Goal: Task Accomplishment & Management: Complete application form

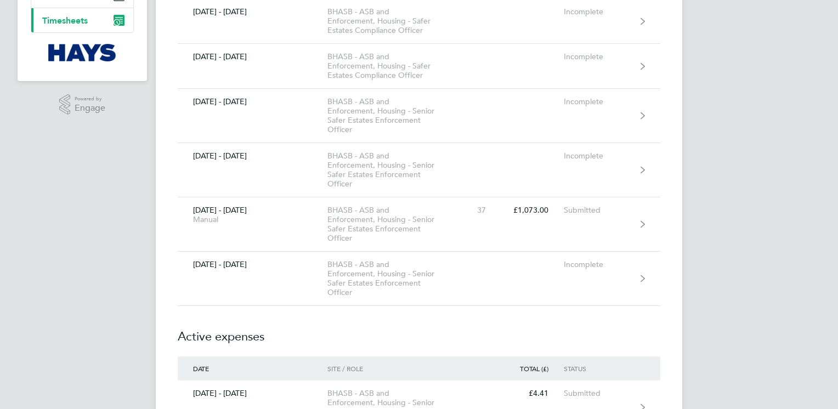
scroll to position [197, 0]
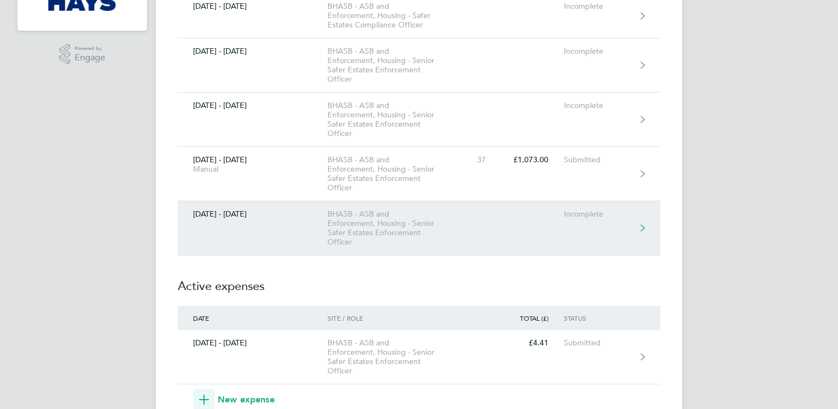
click at [587, 219] on link "[DATE] - [DATE] BHASB - ASB and Enforcement, Housing - Senior Safer Estates Enf…" at bounding box center [419, 228] width 482 height 54
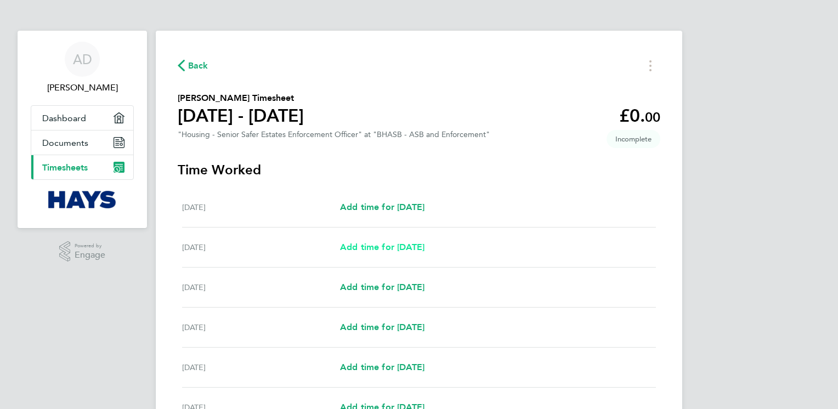
click at [424, 244] on span "Add time for [DATE]" at bounding box center [382, 247] width 84 height 10
select select "30"
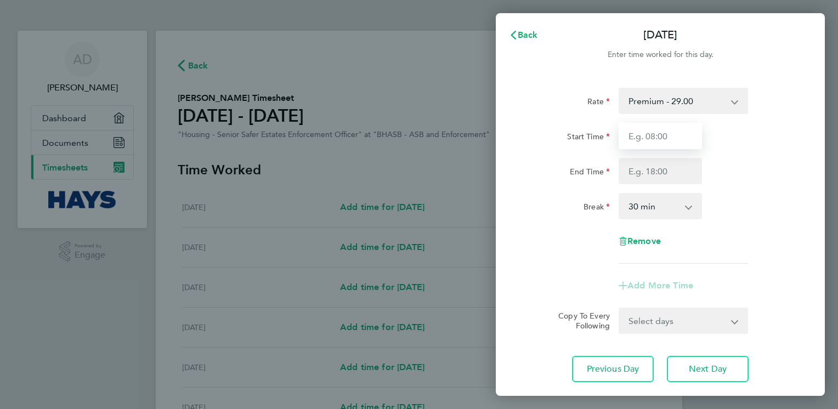
click at [682, 138] on input "Start Time" at bounding box center [659, 136] width 83 height 26
type input "07:30"
click at [676, 183] on input "End Time" at bounding box center [659, 171] width 83 height 26
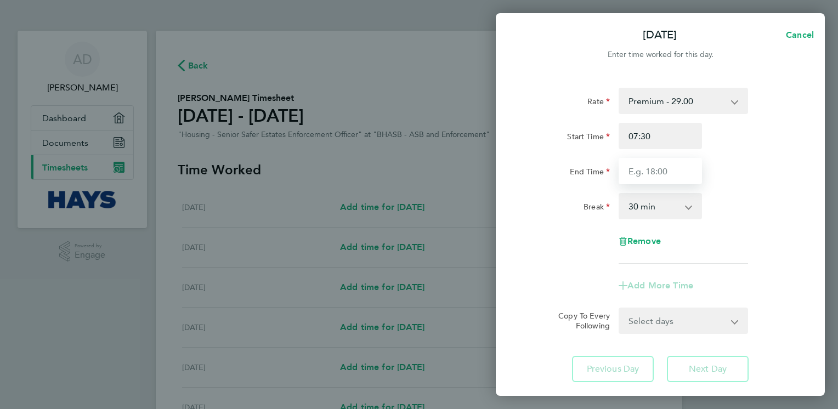
type input "17:00"
click at [739, 323] on div "Select days Day Weekday (Mon-Fri) Weekend (Sat-Sun) [DATE] [DATE] [DATE] [DATE]…" at bounding box center [682, 321] width 129 height 26
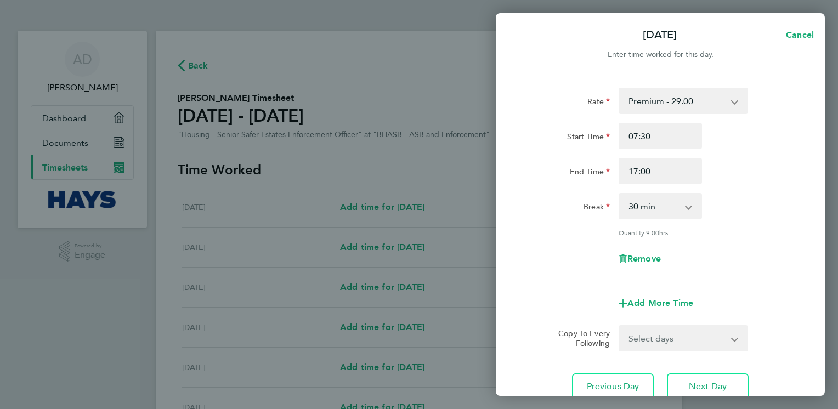
click at [736, 342] on app-icon-cross-button at bounding box center [741, 338] width 13 height 24
click at [730, 341] on select "Select days Day Weekday (Mon-Fri) Weekend (Sat-Sun) [DATE] [DATE] [DATE] [DATE]…" at bounding box center [676, 338] width 115 height 24
select select "WEEKDAY"
click at [619, 326] on select "Select days Day Weekday (Mon-Fri) Weekend (Sat-Sun) [DATE] [DATE] [DATE] [DATE]…" at bounding box center [676, 338] width 115 height 24
select select "[DATE]"
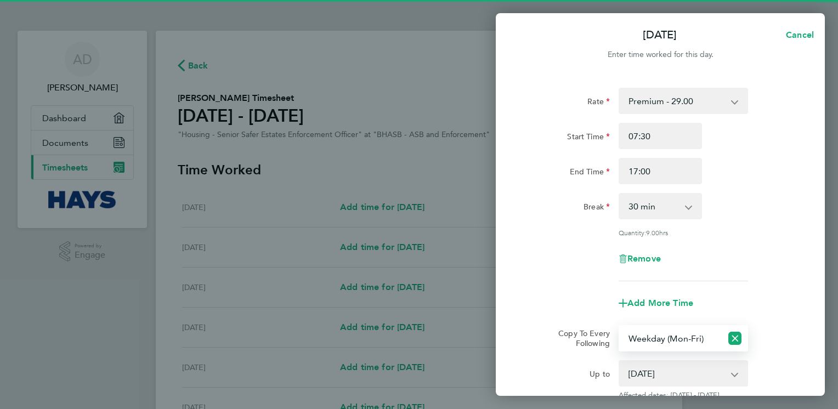
click at [531, 357] on app-copy-timesheet-lines "Copy To Every Following Select days Day Weekday (Mon-Fri) Weekend (Sat-Sun) [DA…" at bounding box center [659, 362] width 267 height 75
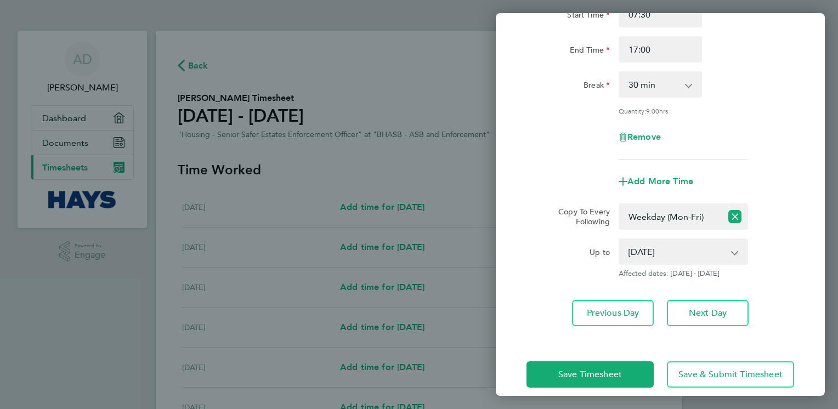
scroll to position [134, 0]
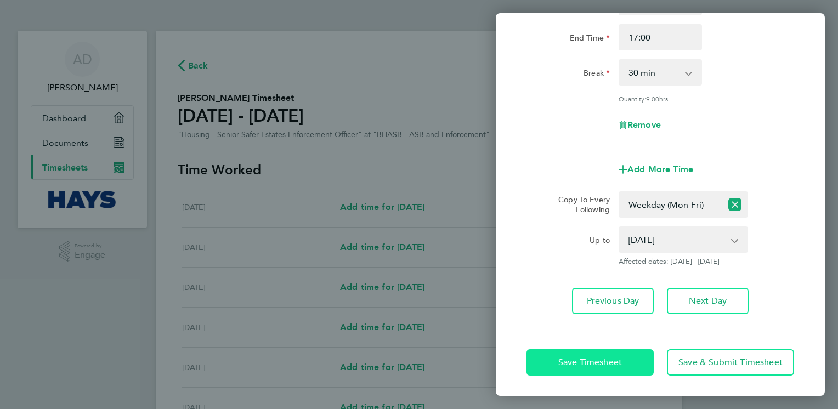
click at [565, 357] on span "Save Timesheet" at bounding box center [590, 362] width 64 height 11
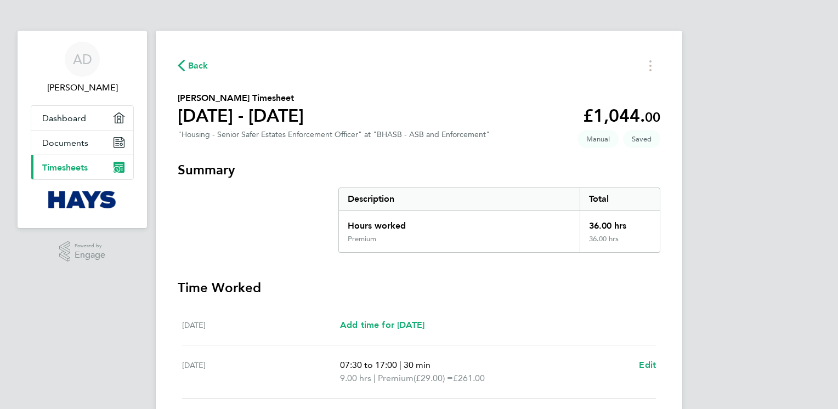
click at [533, 309] on div "[DATE] Add time for [DATE] Add time for [DATE]" at bounding box center [419, 325] width 474 height 40
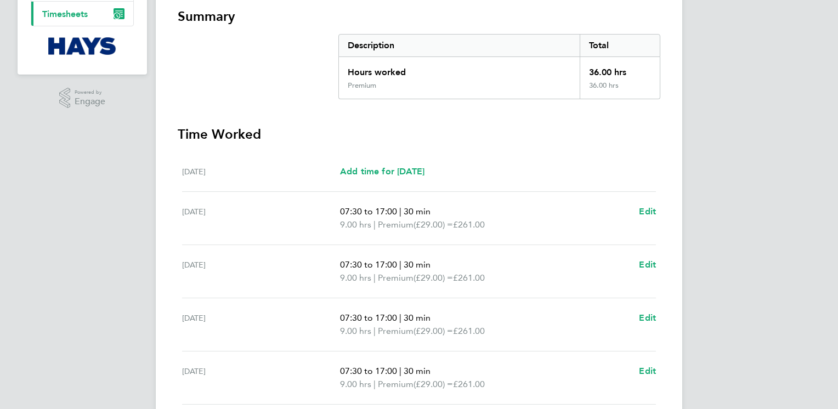
scroll to position [263, 0]
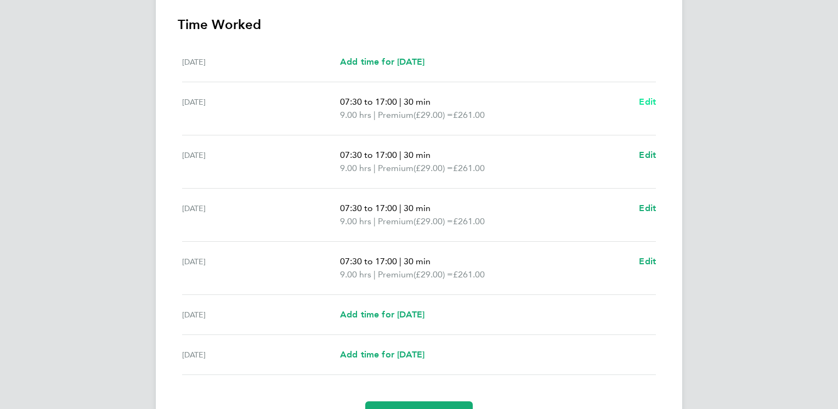
click at [647, 100] on span "Edit" at bounding box center [647, 101] width 17 height 10
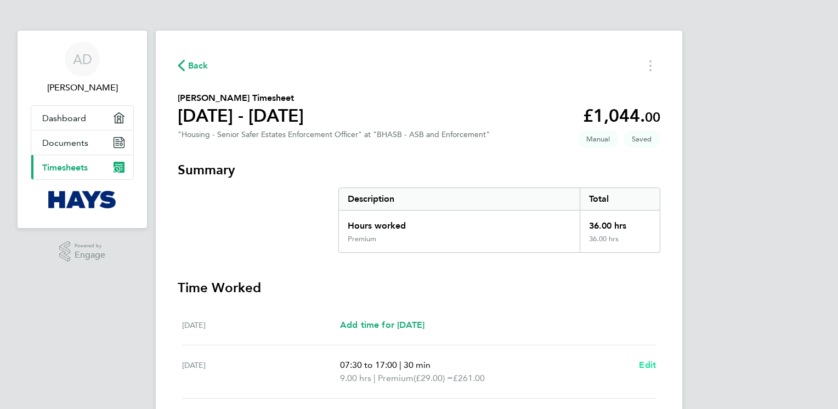
select select "30"
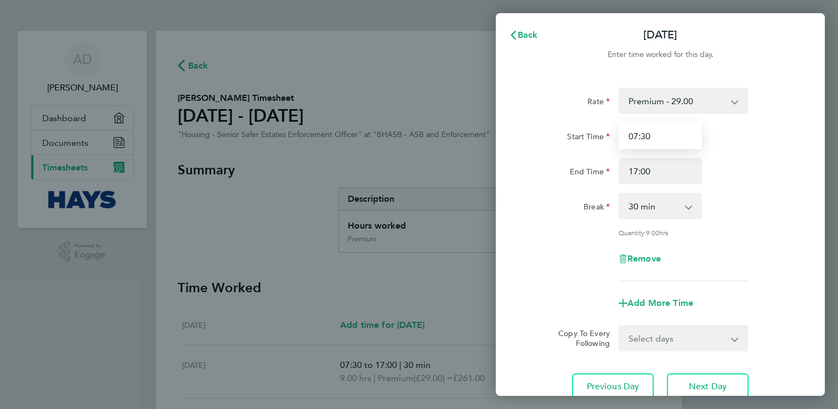
click at [657, 139] on input "07:30" at bounding box center [659, 136] width 83 height 26
type input "07:00"
click at [548, 264] on div "Remove" at bounding box center [660, 259] width 276 height 26
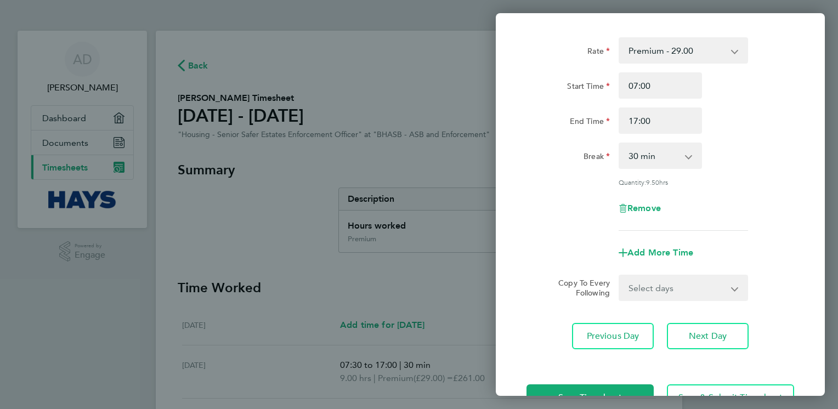
scroll to position [86, 0]
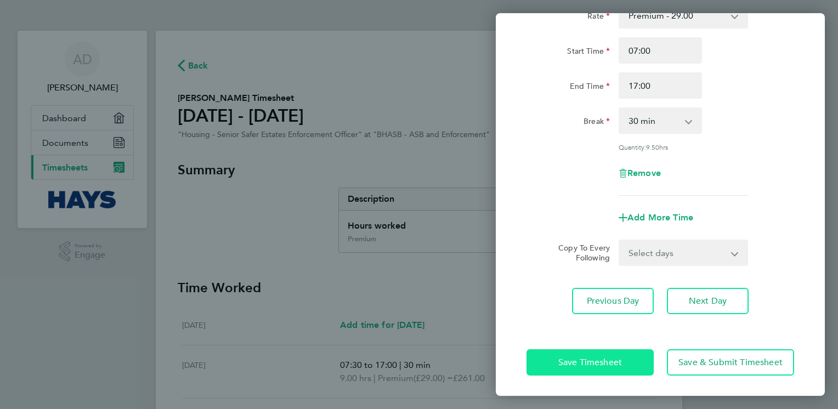
click at [580, 354] on button "Save Timesheet" at bounding box center [589, 362] width 127 height 26
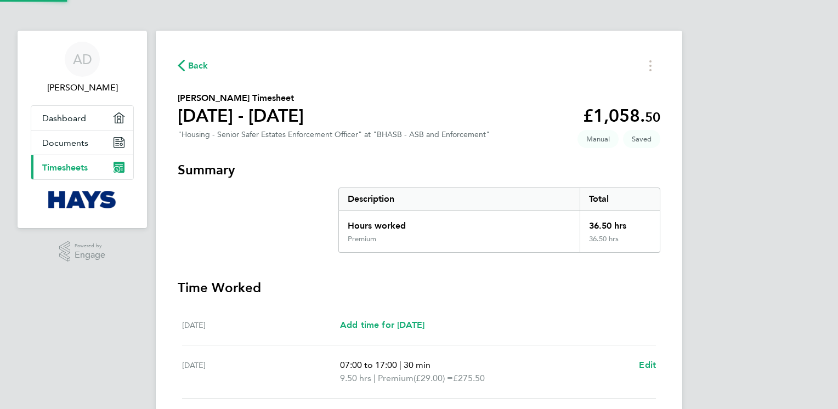
click at [473, 284] on h3 "Time Worked" at bounding box center [419, 288] width 482 height 18
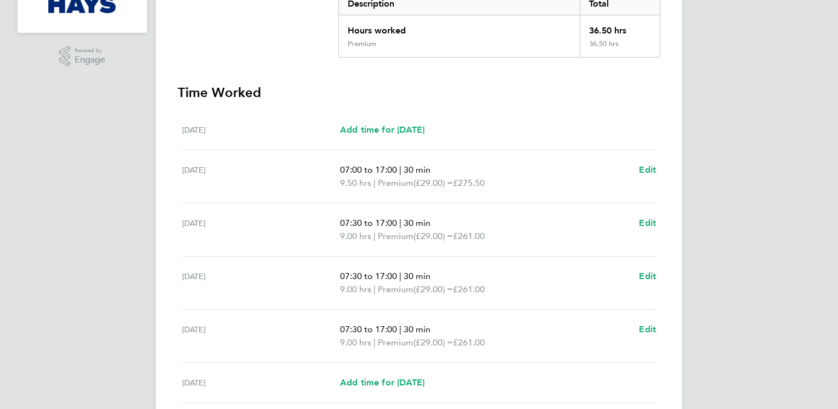
scroll to position [197, 0]
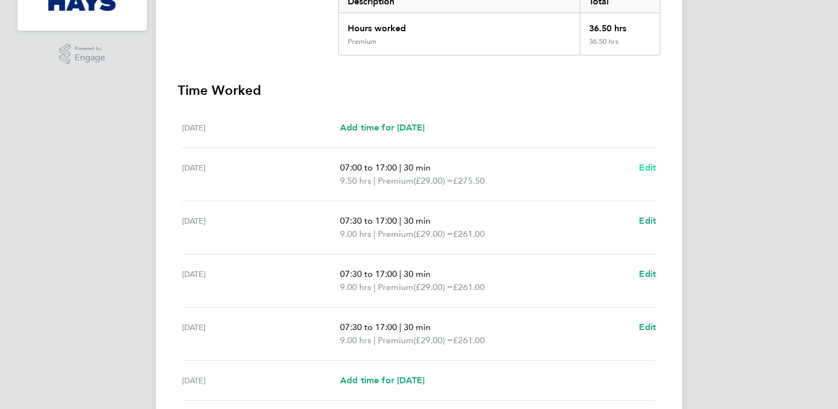
click at [651, 170] on span "Edit" at bounding box center [647, 167] width 17 height 10
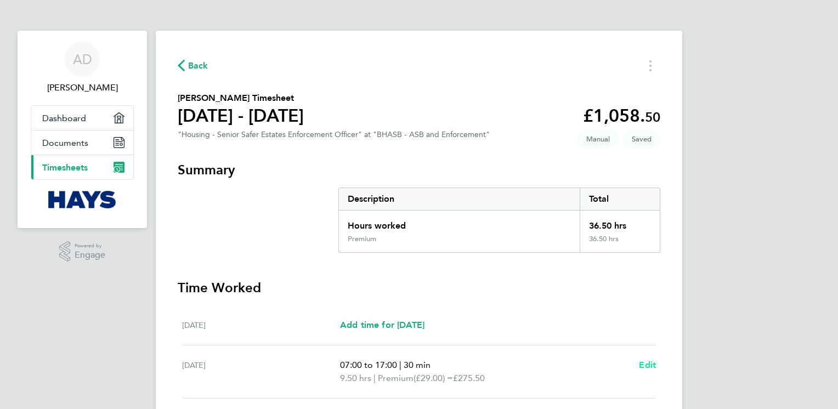
select select "30"
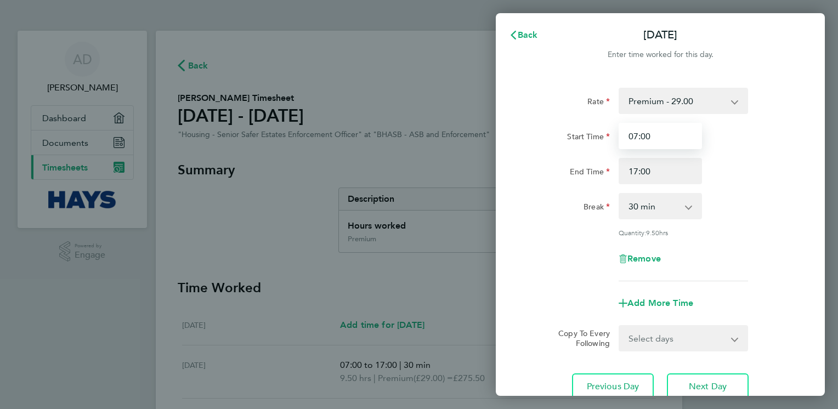
click at [648, 135] on input "07:00" at bounding box center [659, 136] width 83 height 26
type input "07:10"
click at [513, 342] on div "Rate Premium - 29.00 Start Time 07:10 End Time 17:00 Break 0 min 15 min 30 min …" at bounding box center [660, 244] width 329 height 338
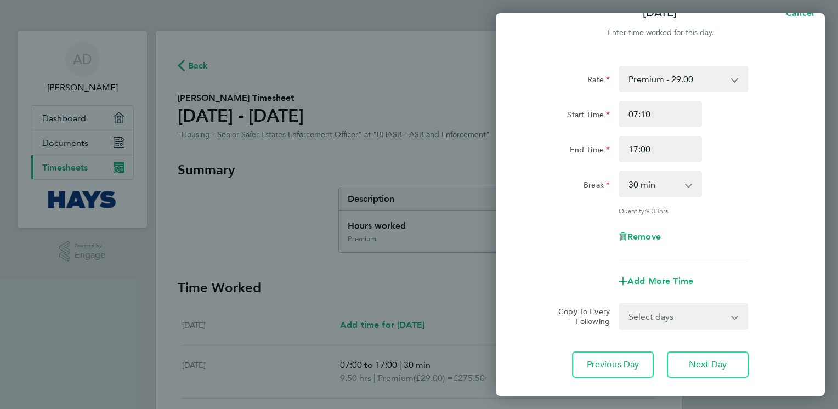
scroll to position [86, 0]
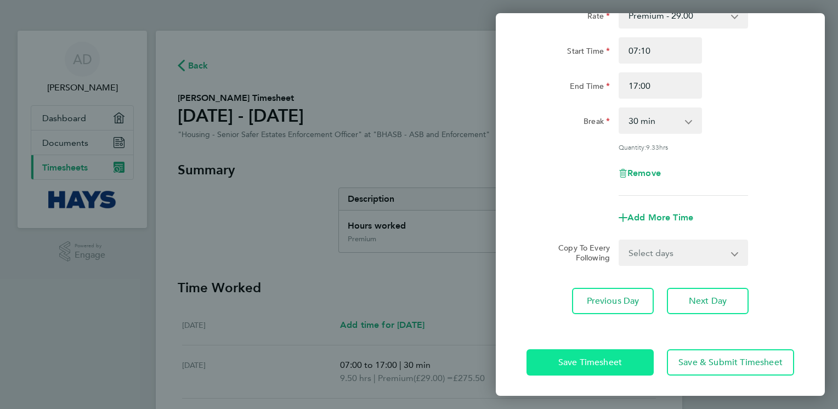
click at [560, 358] on span "Save Timesheet" at bounding box center [590, 362] width 64 height 11
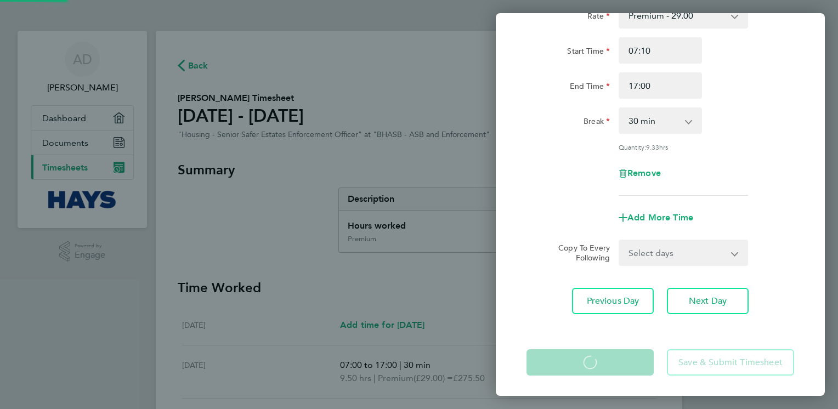
click at [435, 291] on div "[DATE] Cancel Enter time worked for this day. Rate Premium - 29.00 Start Time 0…" at bounding box center [419, 204] width 838 height 409
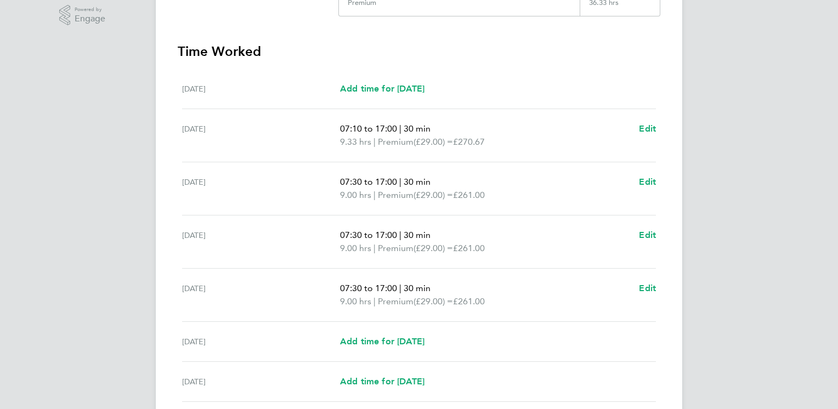
scroll to position [263, 0]
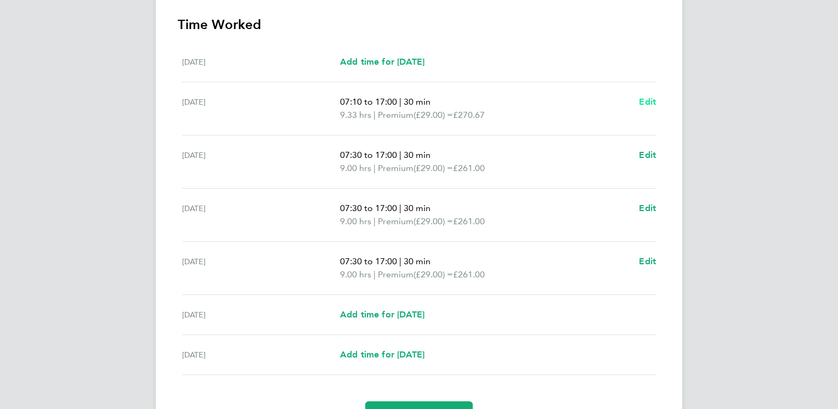
click at [642, 104] on span "Edit" at bounding box center [647, 101] width 17 height 10
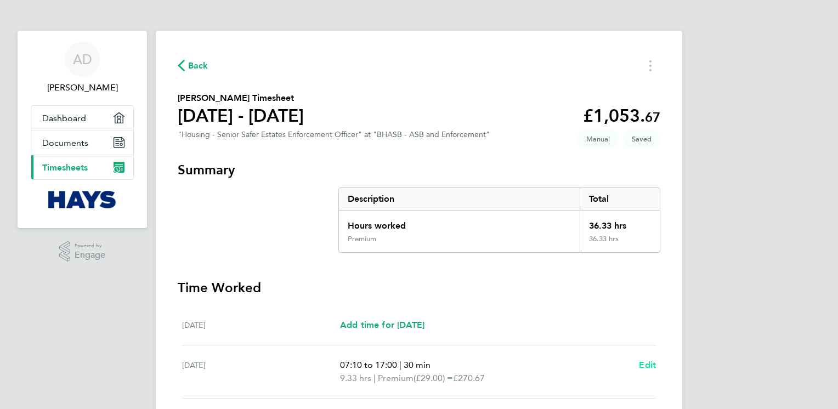
select select "30"
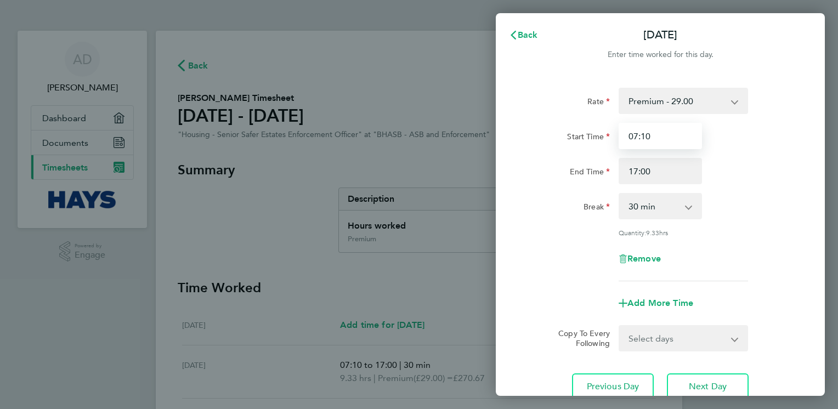
drag, startPoint x: 658, startPoint y: 134, endPoint x: 645, endPoint y: 135, distance: 13.7
click at [645, 135] on input "07:10" at bounding box center [659, 136] width 83 height 26
type input "07:00"
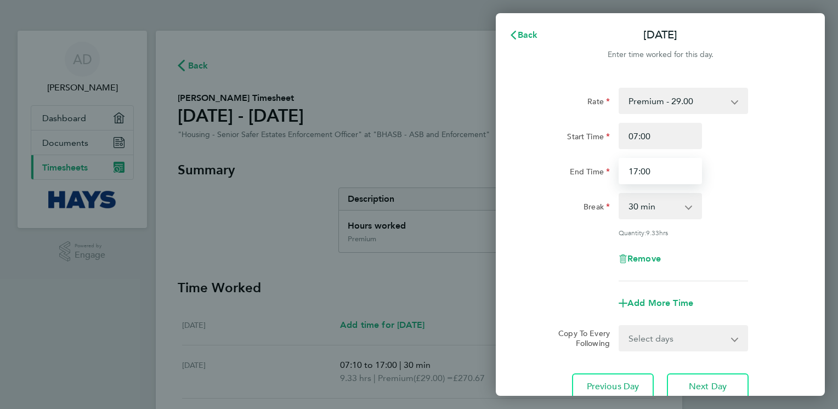
click at [650, 174] on input "17:00" at bounding box center [659, 171] width 83 height 26
type input "17:10"
click at [550, 249] on div "Remove" at bounding box center [660, 259] width 276 height 26
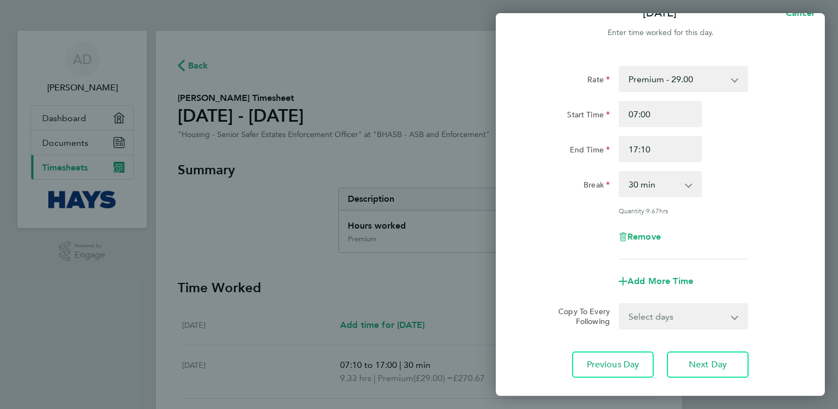
scroll to position [86, 0]
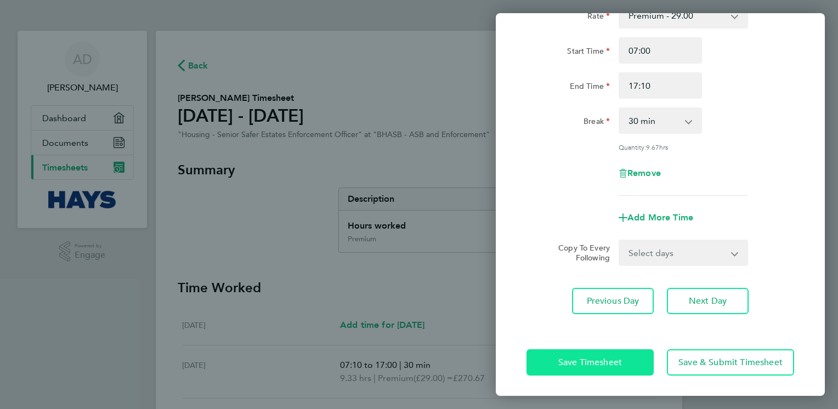
click at [591, 362] on span "Save Timesheet" at bounding box center [590, 362] width 64 height 11
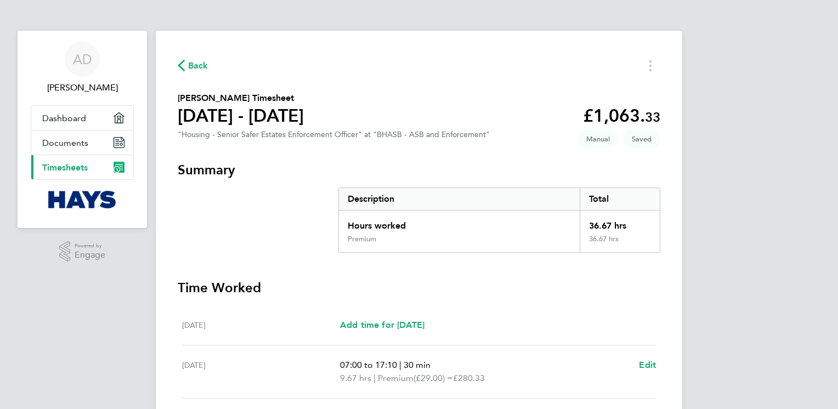
click at [480, 282] on h3 "Time Worked" at bounding box center [419, 288] width 482 height 18
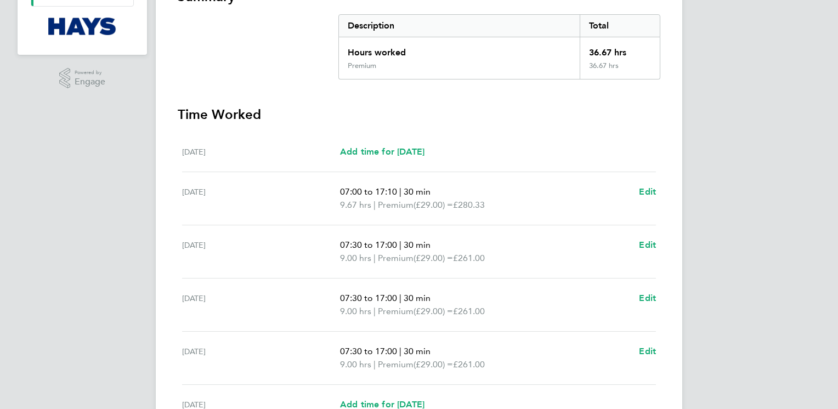
scroll to position [175, 0]
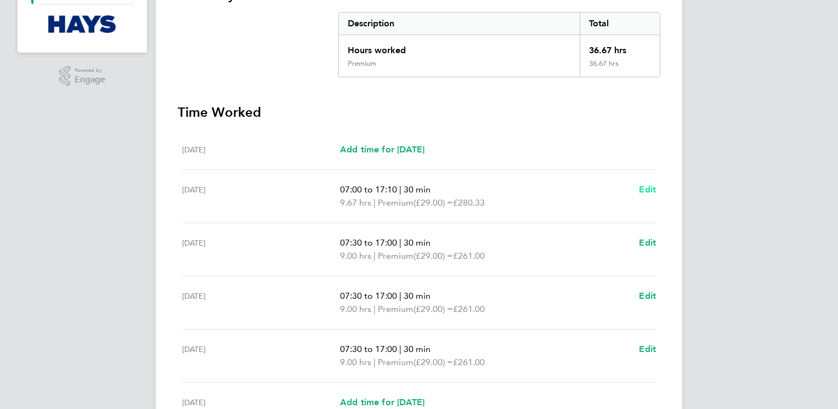
click at [647, 189] on span "Edit" at bounding box center [647, 189] width 17 height 10
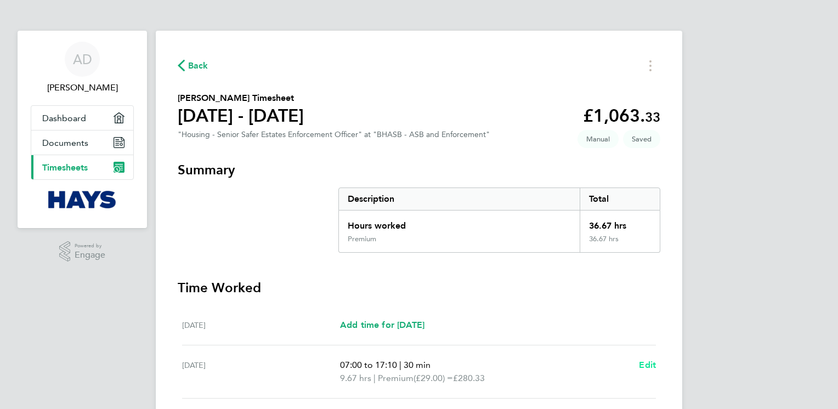
select select "30"
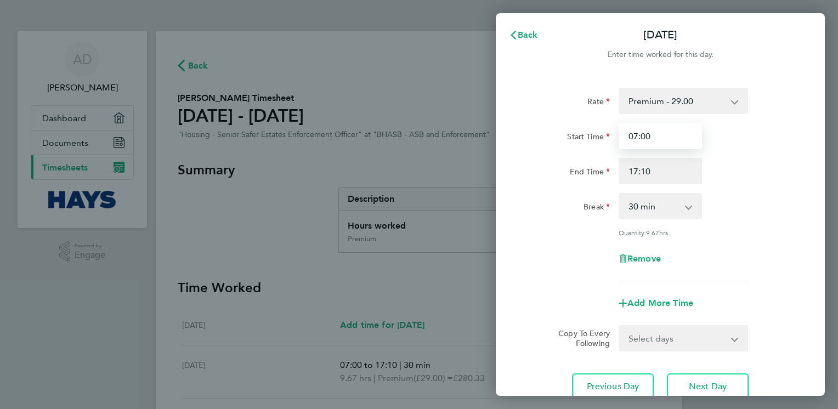
click at [673, 136] on input "07:00" at bounding box center [659, 136] width 83 height 26
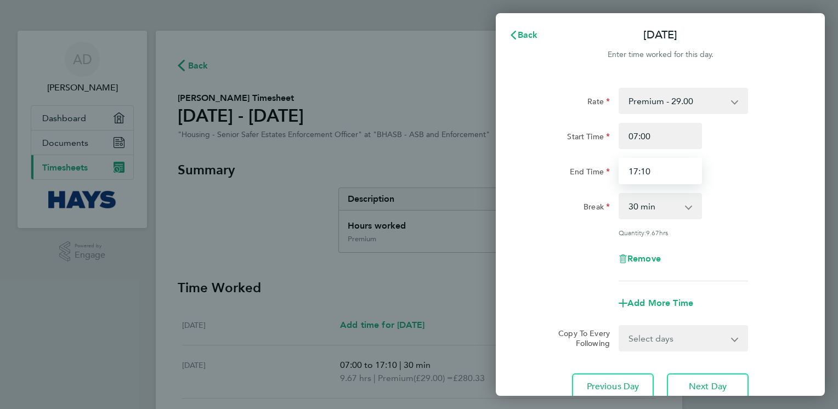
click at [682, 174] on input "17:10" at bounding box center [659, 171] width 83 height 26
type input "17:15"
click at [521, 243] on div "Rate Premium - 29.00 Start Time 07:00 End Time 17:15 Break 0 min 15 min 30 min …" at bounding box center [660, 244] width 329 height 338
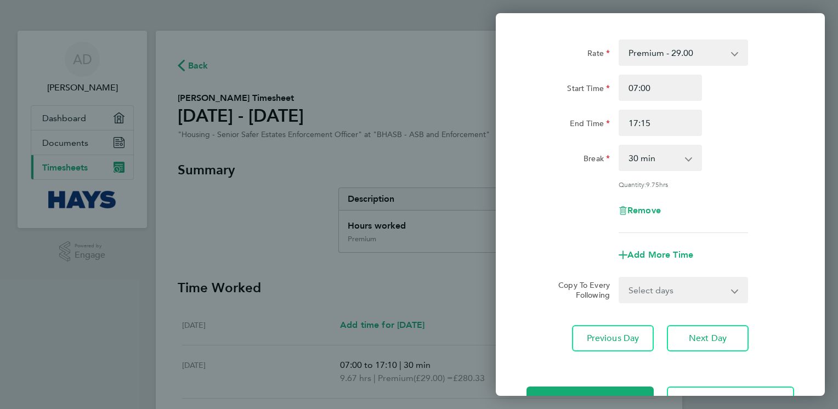
scroll to position [86, 0]
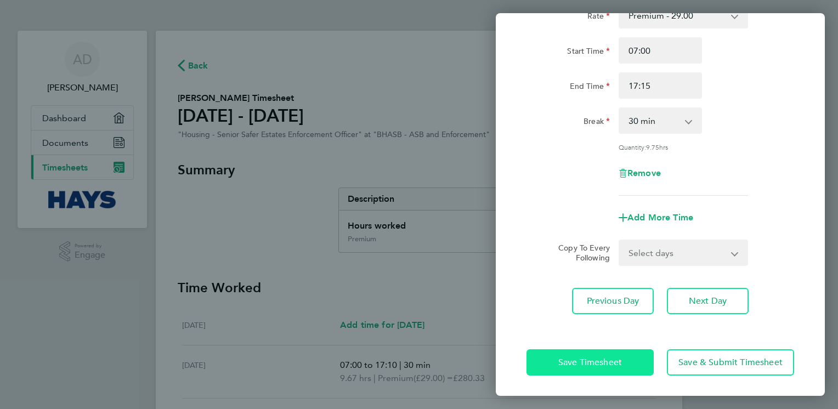
click at [553, 354] on button "Save Timesheet" at bounding box center [589, 362] width 127 height 26
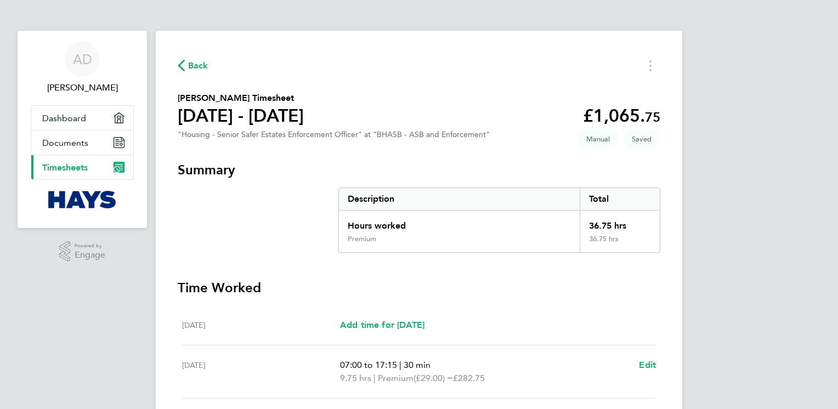
click at [461, 292] on h3 "Time Worked" at bounding box center [419, 288] width 482 height 18
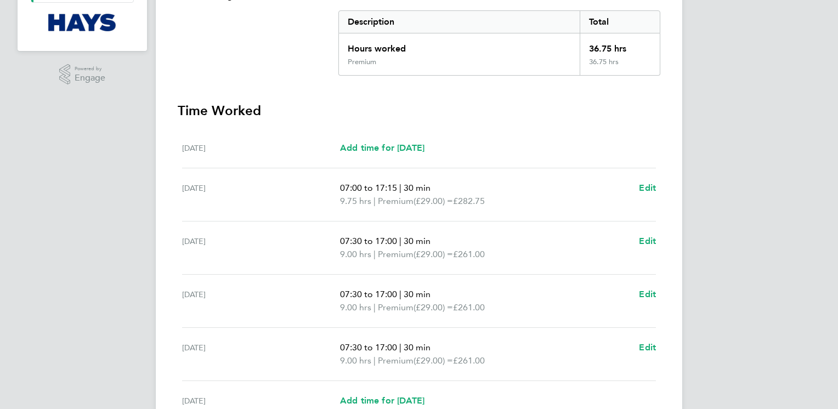
scroll to position [175, 0]
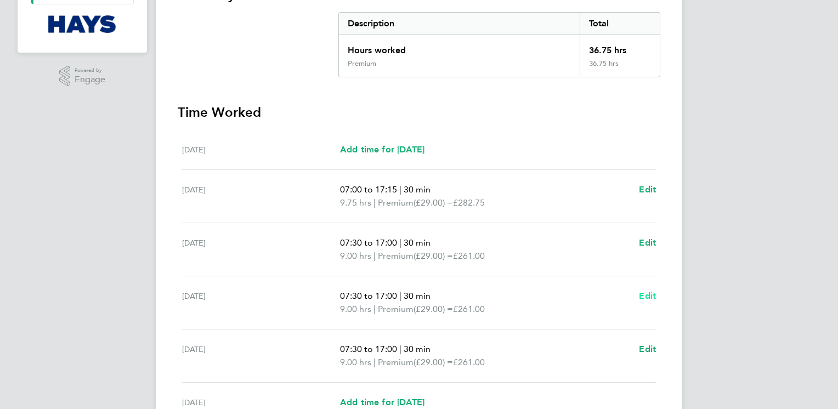
click at [641, 298] on span "Edit" at bounding box center [647, 296] width 17 height 10
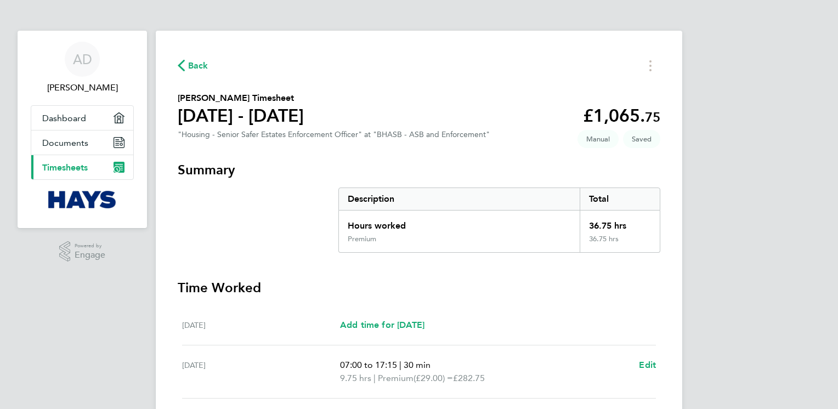
select select "30"
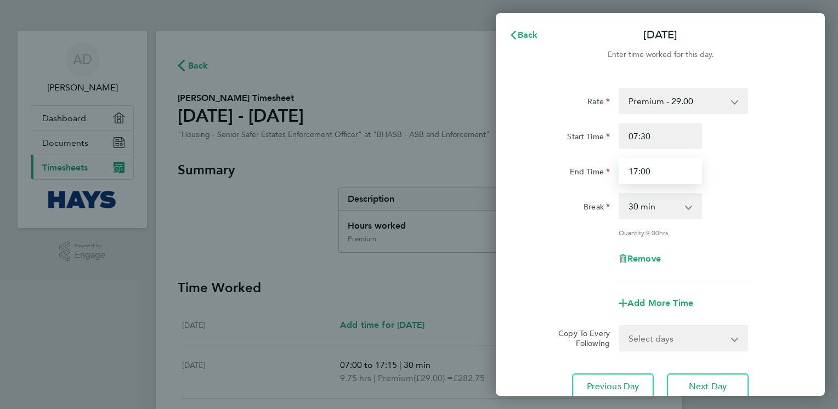
click at [664, 159] on input "17:00" at bounding box center [659, 171] width 83 height 26
type input "17:15"
click at [546, 271] on div "Rate Premium - 29.00 Start Time 07:30 End Time 17:15 Break 0 min 15 min 30 min …" at bounding box center [659, 184] width 267 height 193
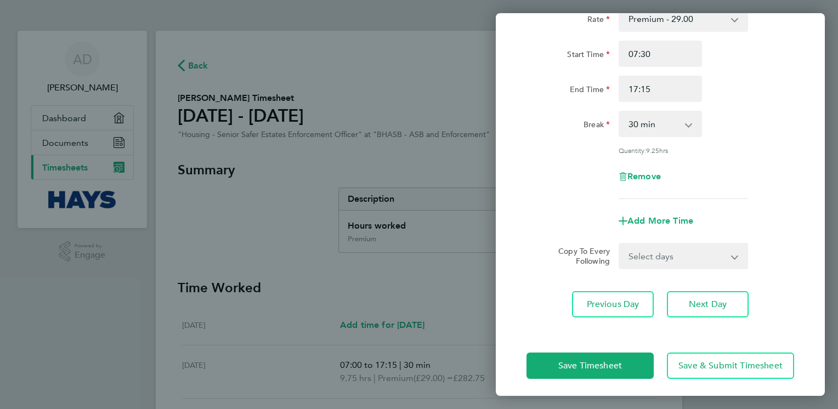
scroll to position [86, 0]
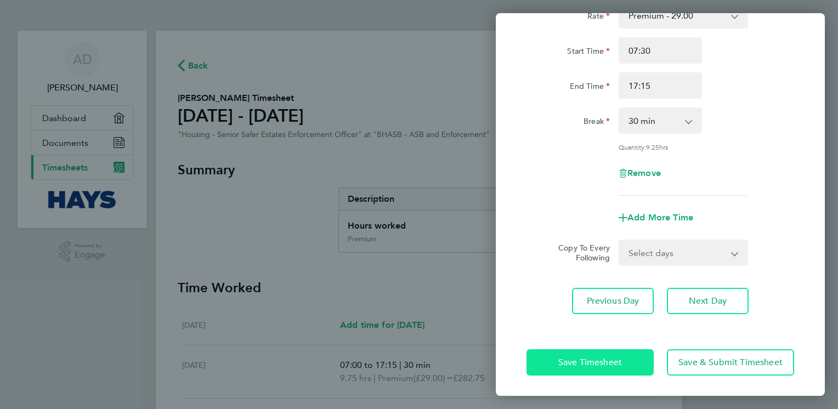
click at [579, 364] on span "Save Timesheet" at bounding box center [590, 362] width 64 height 11
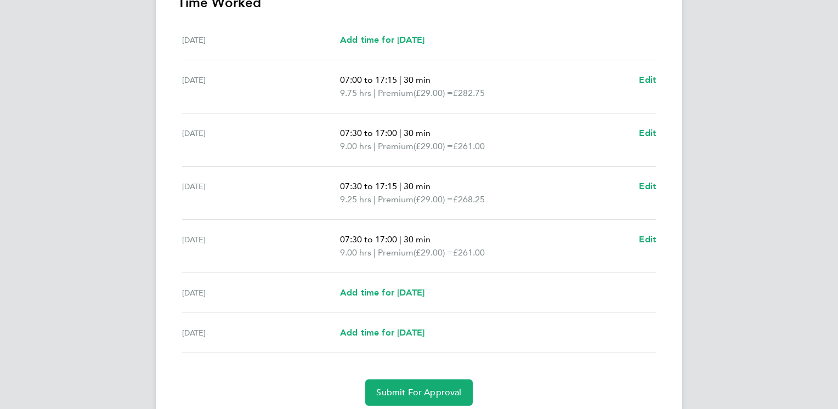
scroll to position [325, 0]
